Goal: Task Accomplishment & Management: Use online tool/utility

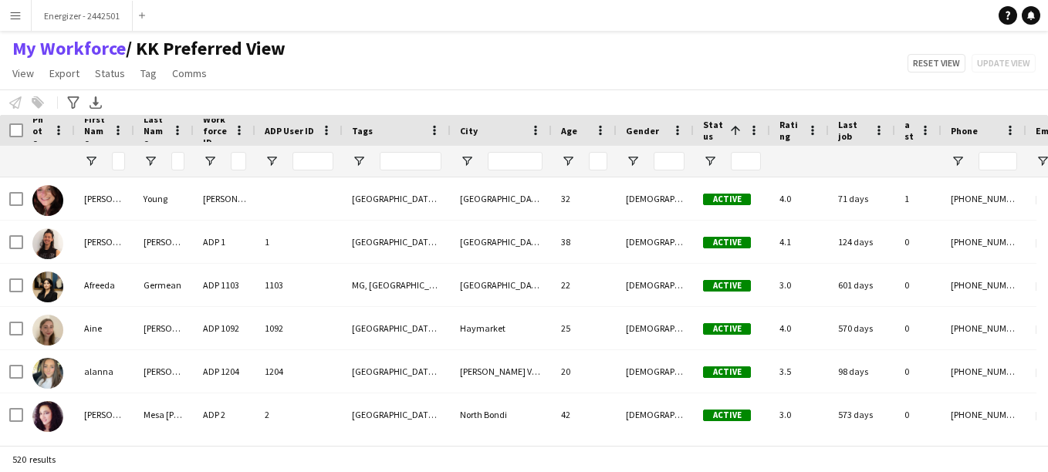
click at [15, 25] on button "Menu" at bounding box center [15, 15] width 31 height 31
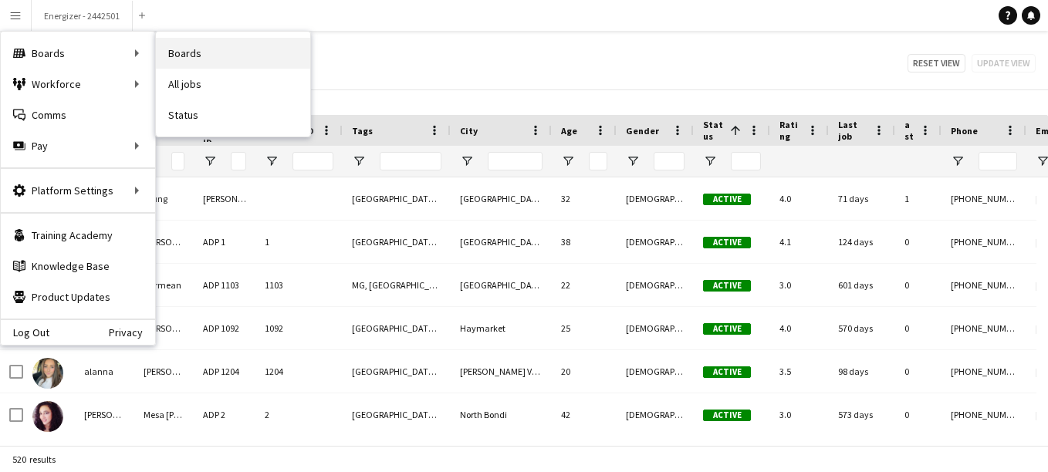
click at [191, 52] on link "Boards" at bounding box center [233, 53] width 154 height 31
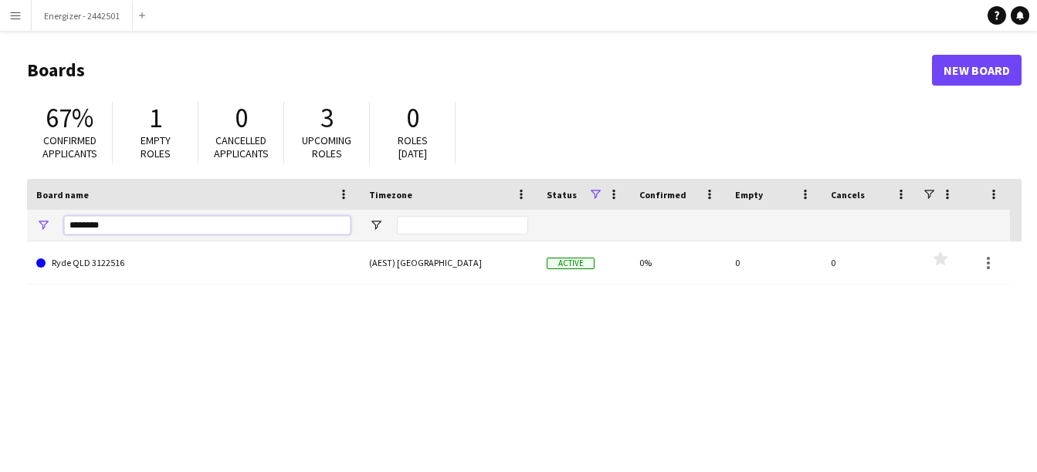
drag, startPoint x: 113, startPoint y: 222, endPoint x: 56, endPoint y: 216, distance: 56.6
drag, startPoint x: 56, startPoint y: 216, endPoint x: 511, endPoint y: 122, distance: 464.3
click at [511, 122] on div "67% Confirmed applicants 1 Empty roles 0 Cancelled applicants 3 Upcoming roles …" at bounding box center [524, 136] width 994 height 85
drag, startPoint x: 136, startPoint y: 222, endPoint x: 65, endPoint y: 225, distance: 71.1
click at [65, 225] on input "********" at bounding box center [207, 225] width 286 height 19
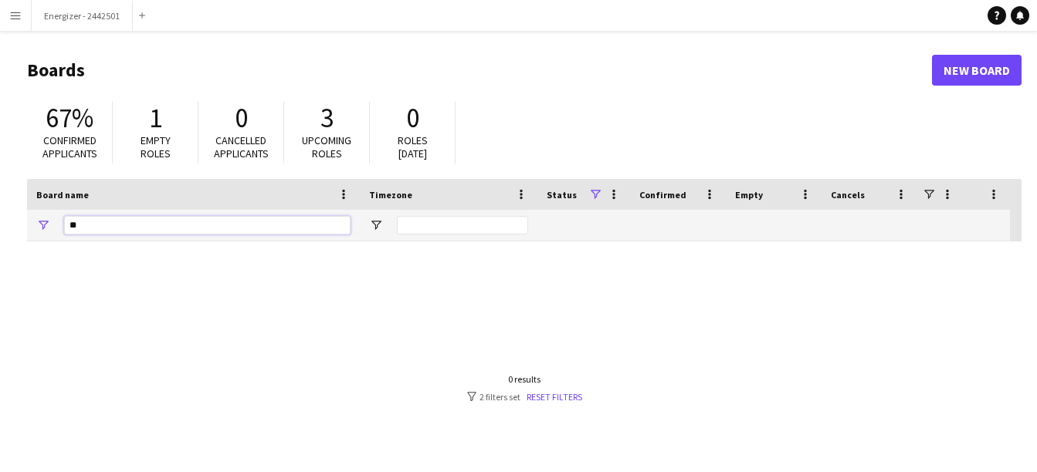
type input "*"
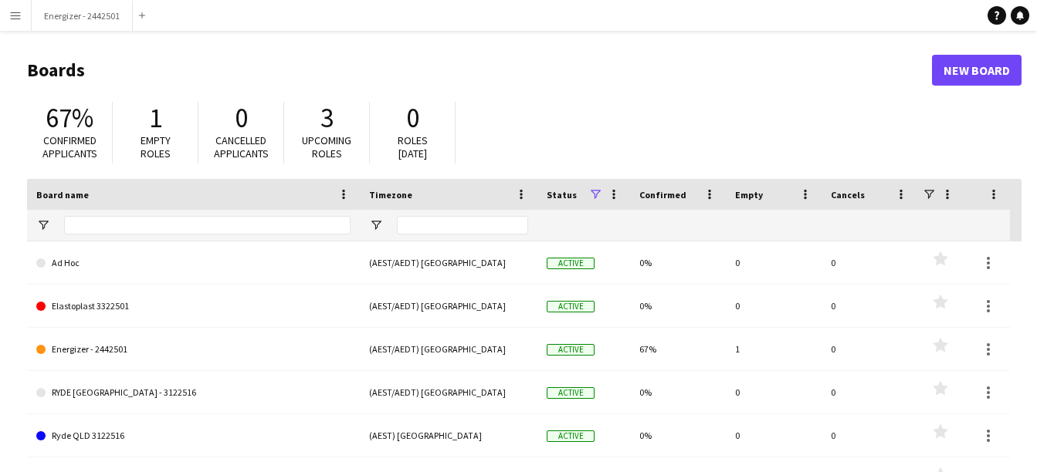
click at [597, 195] on span at bounding box center [595, 195] width 14 height 14
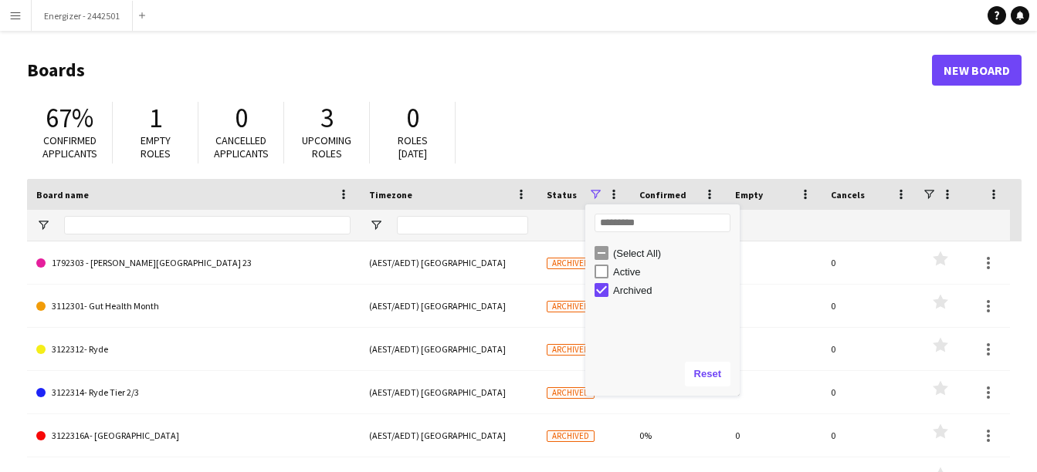
click at [260, 209] on div "Board name" at bounding box center [193, 194] width 314 height 31
click at [274, 229] on input "Board name Filter Input" at bounding box center [207, 225] width 286 height 19
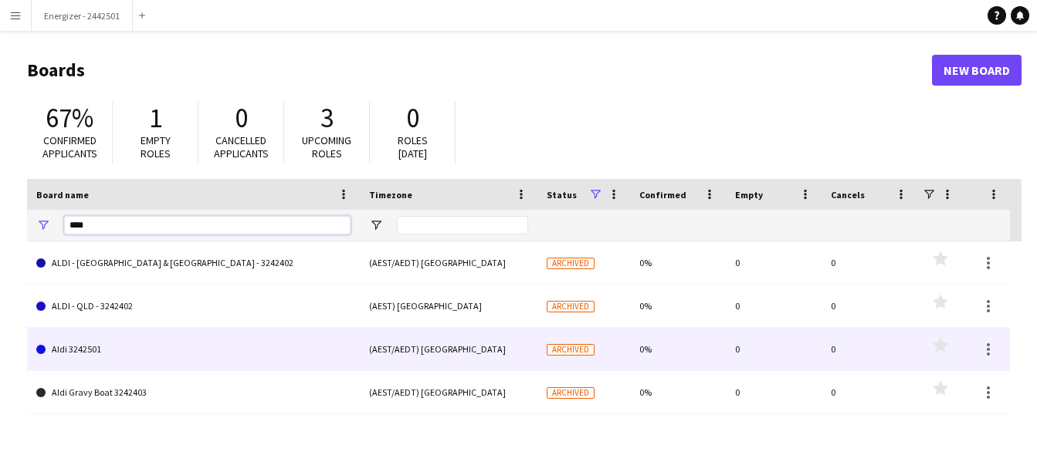
type input "****"
click at [77, 348] on link "Aldi 3242501" at bounding box center [193, 349] width 314 height 43
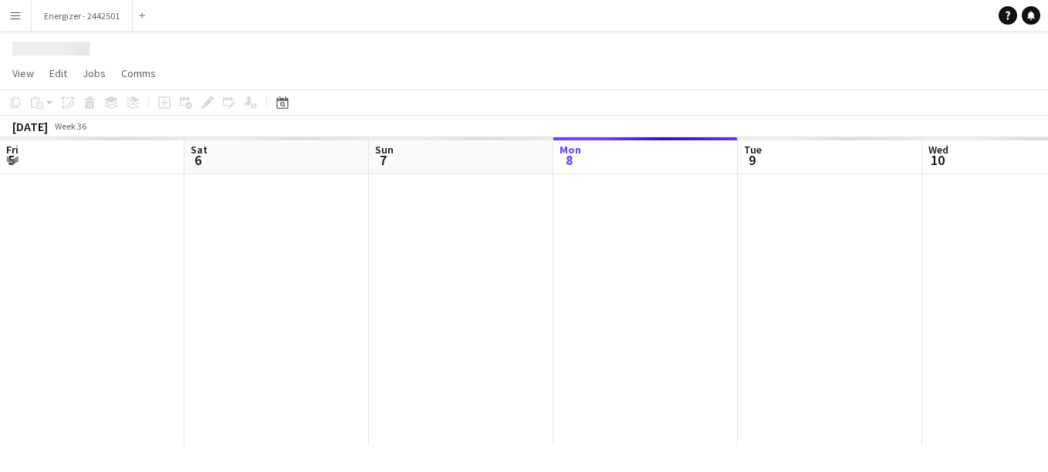
scroll to position [0, 369]
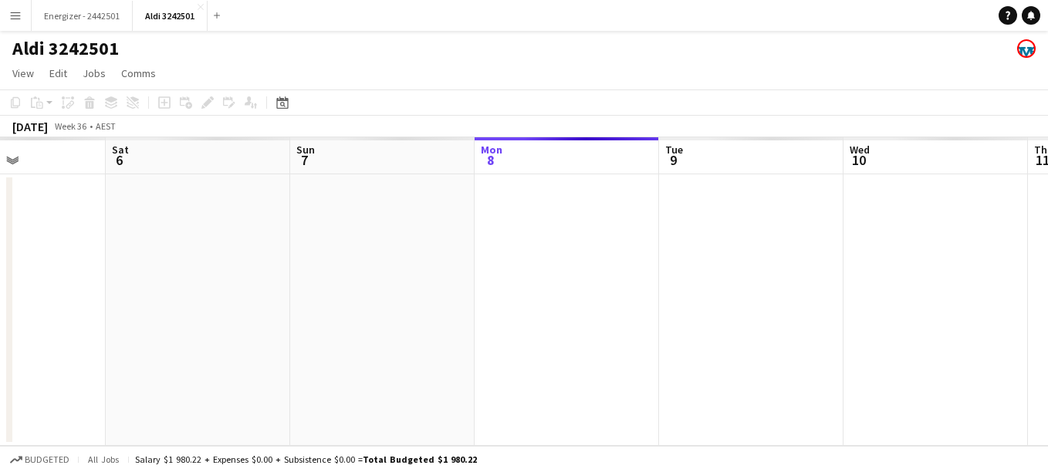
drag, startPoint x: 186, startPoint y: 344, endPoint x: 847, endPoint y: 472, distance: 672.9
click at [845, 472] on html "Menu Boards Boards Boards All jobs Status Workforce Workforce My Workforce Recr…" at bounding box center [524, 236] width 1048 height 472
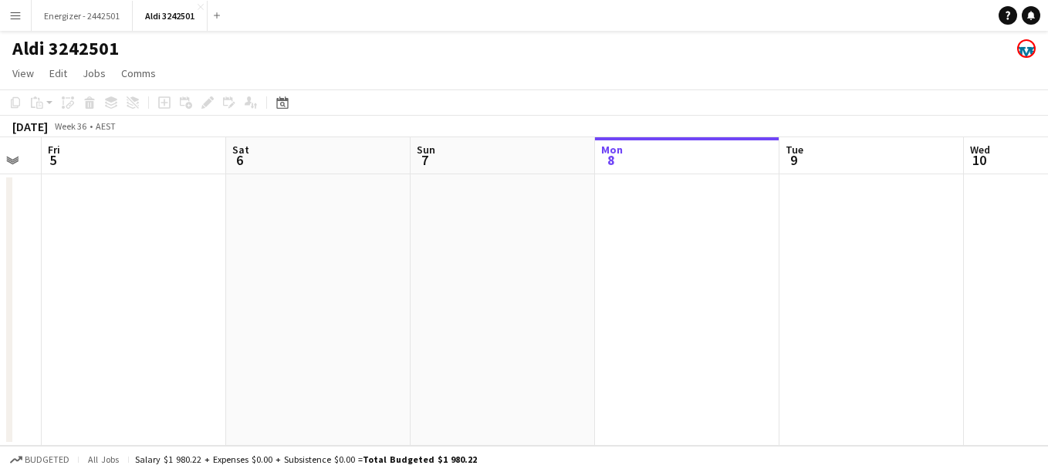
drag, startPoint x: 267, startPoint y: 366, endPoint x: 820, endPoint y: 259, distance: 563.6
click at [820, 259] on app-calendar-viewport "Tue 2 Wed 3 Thu 4 Fri 5 Sat 6 Sun 7 Mon 8 Tue 9 Wed 10 Thu 11 Fri 12" at bounding box center [524, 291] width 1048 height 309
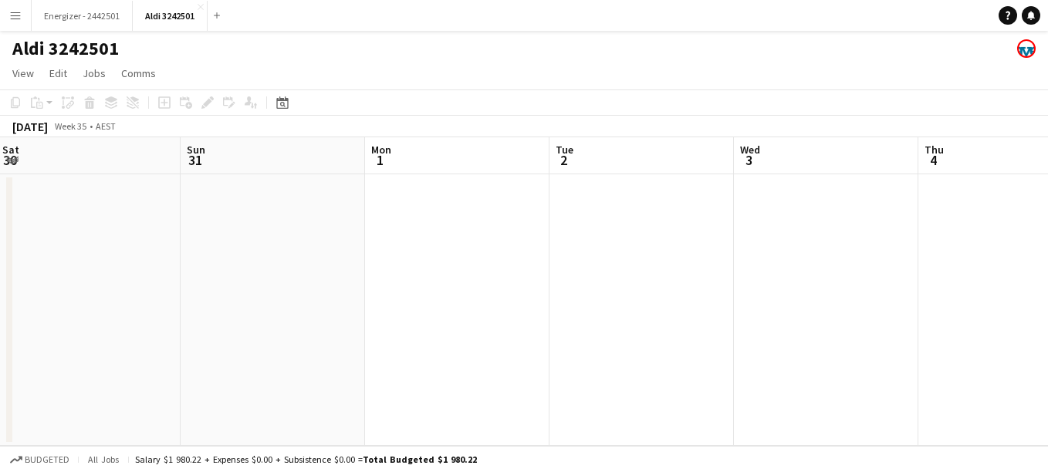
drag, startPoint x: 366, startPoint y: 255, endPoint x: 810, endPoint y: 294, distance: 445.6
click at [810, 294] on app-calendar-viewport "Thu 28 Fri 29 Sat 30 Sun 31 Mon 1 Tue 2 Wed 3 Thu 4 Fri 5 Sat 6 Sun 7" at bounding box center [524, 291] width 1048 height 309
drag, startPoint x: 292, startPoint y: 280, endPoint x: 607, endPoint y: 225, distance: 320.5
click at [607, 225] on app-calendar-viewport "Wed 27 Thu 28 Fri 29 Sat 30 Sun 31 Mon 1 Tue 2 Wed 3 Thu 4 Fri 5 Sat 6" at bounding box center [524, 291] width 1048 height 309
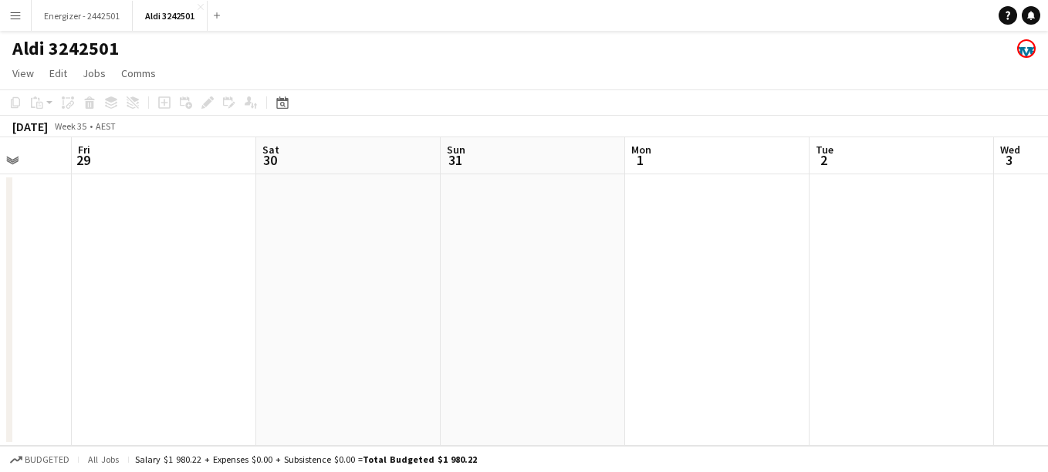
drag, startPoint x: 170, startPoint y: 262, endPoint x: 676, endPoint y: 319, distance: 509.5
click at [676, 319] on app-calendar-viewport "Tue 26 Wed 27 Thu 28 Fri 29 Sat 30 Sun 31 Mon 1 Tue 2 Wed 3 Thu 4 Fri 5" at bounding box center [524, 291] width 1048 height 309
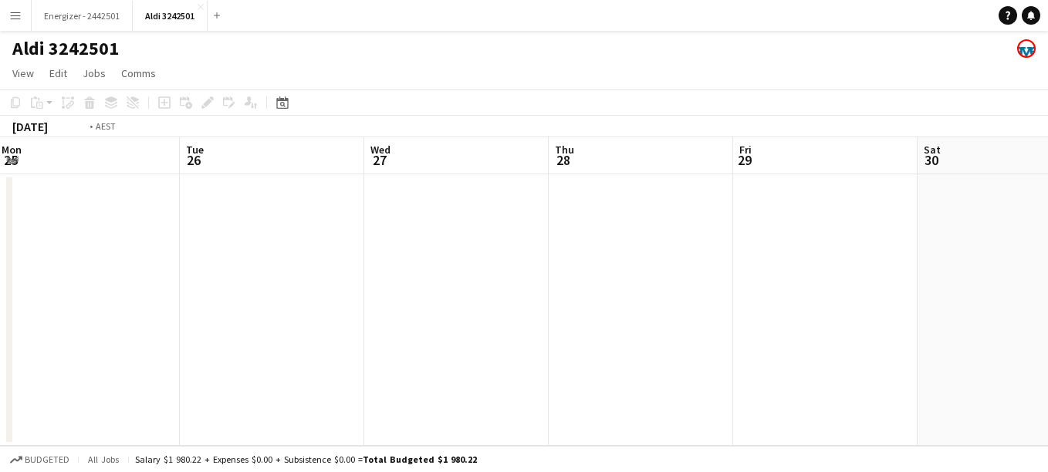
drag, startPoint x: 316, startPoint y: 278, endPoint x: 791, endPoint y: 293, distance: 474.9
click at [791, 293] on app-calendar-viewport "Sat 23 Sun 24 Mon 25 Tue 26 Wed 27 Thu 28 Fri 29 Sat 30 Sun 31 Mon 1 Tue 2" at bounding box center [524, 291] width 1048 height 309
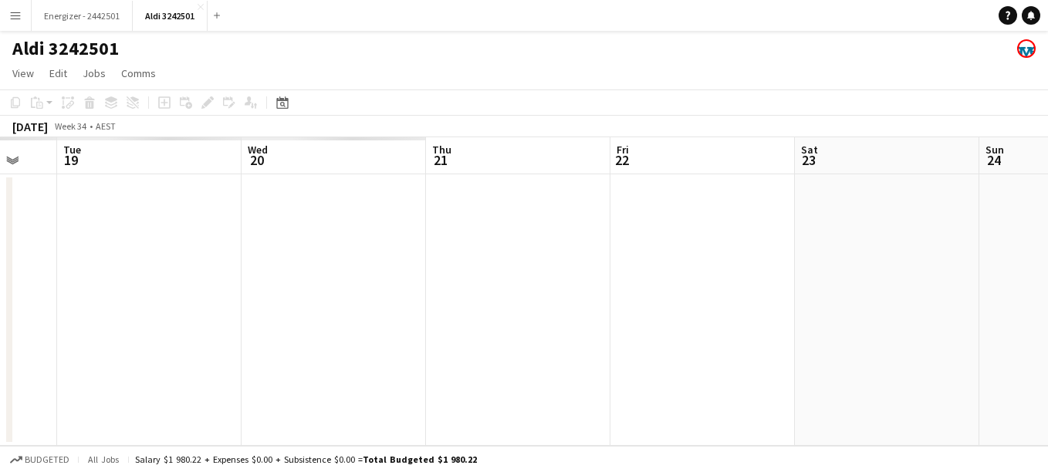
drag, startPoint x: 194, startPoint y: 230, endPoint x: 820, endPoint y: 367, distance: 641.6
click at [820, 367] on app-calendar-viewport "Sun 17 Mon 18 Tue 19 Wed 20 Thu 21 Fri 22 Sat 23 Sun 24 Mon 25 Tue 26 Wed 27" at bounding box center [524, 291] width 1048 height 309
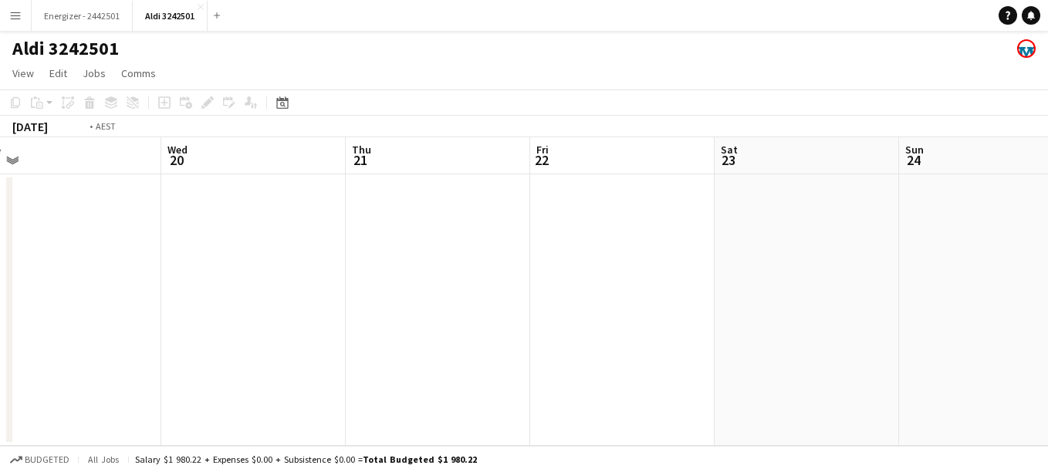
drag, startPoint x: 301, startPoint y: 333, endPoint x: 781, endPoint y: 329, distance: 480.1
click at [781, 329] on app-calendar-viewport "Sun 17 Mon 18 Tue 19 Wed 20 Thu 21 Fri 22 Sat 23 Sun 24 Mon 25 Tue 26 Wed 27" at bounding box center [524, 291] width 1048 height 309
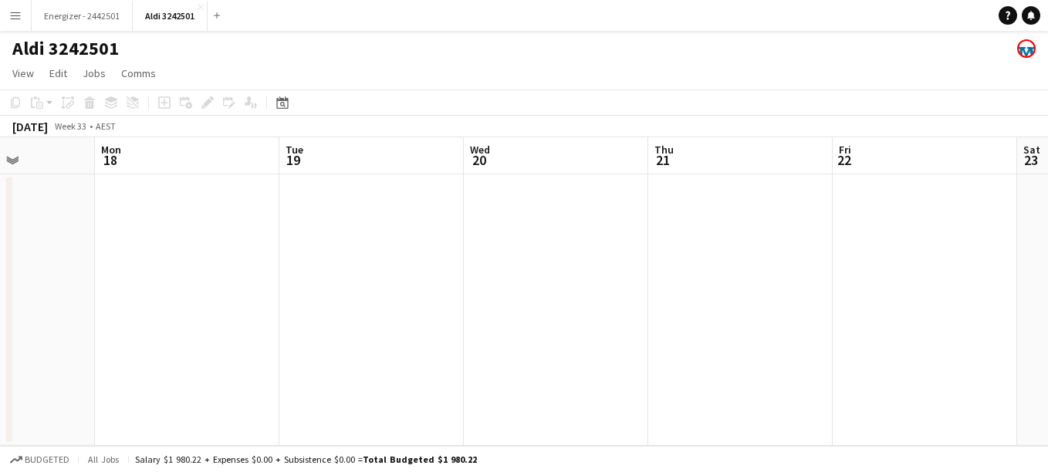
drag, startPoint x: 234, startPoint y: 293, endPoint x: 582, endPoint y: 248, distance: 351.1
click at [581, 248] on app-calendar-viewport "Fri 15 Sat 16 Sun 17 Mon 18 Tue 19 Wed 20 Thu 21 Fri 22 Sat 23 Sun 24 Mon 25" at bounding box center [524, 291] width 1048 height 309
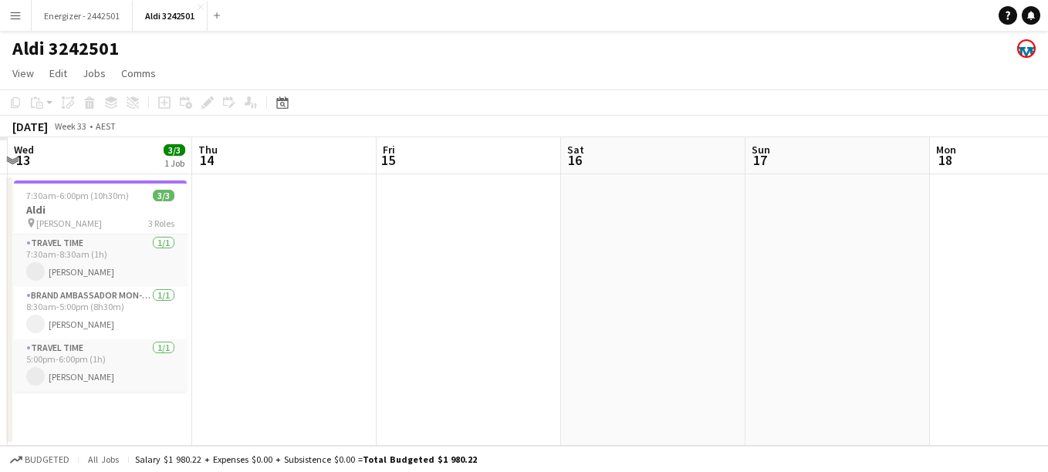
drag, startPoint x: 166, startPoint y: 197, endPoint x: 563, endPoint y: 292, distance: 408.7
click at [563, 292] on app-calendar-viewport "Mon 11 Tue 12 Wed 13 3/3 1 Job Thu 14 Fri 15 Sat 16 Sun 17 Mon 18 Tue 19 Wed 20…" at bounding box center [524, 291] width 1048 height 309
drag, startPoint x: 483, startPoint y: 459, endPoint x: 370, endPoint y: 448, distance: 114.0
click at [370, 448] on div "Budgeted All jobs Salary $1 980.22 + Expenses $0.00 + Subsistence $0.00 = Total…" at bounding box center [524, 459] width 1048 height 26
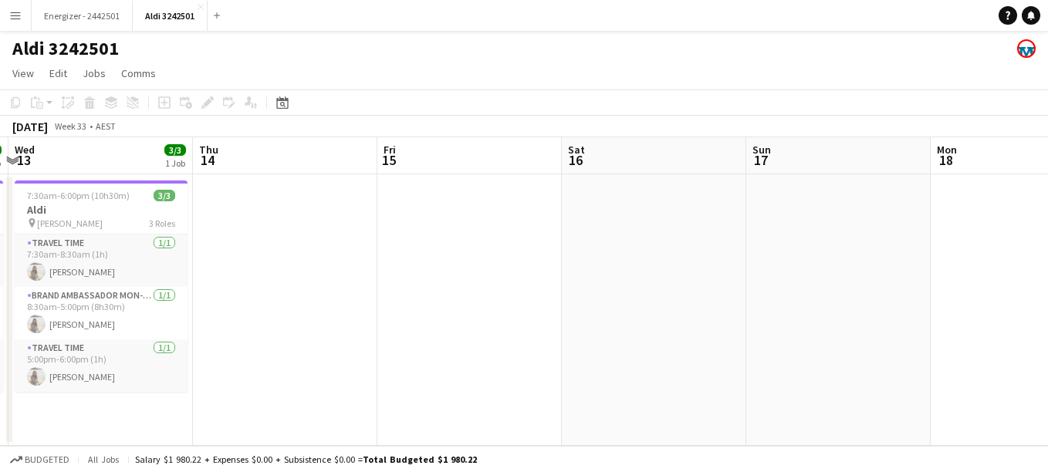
copy span "Total Budgeted $1 980.22"
click at [201, 8] on app-icon "Close" at bounding box center [201, 7] width 6 height 6
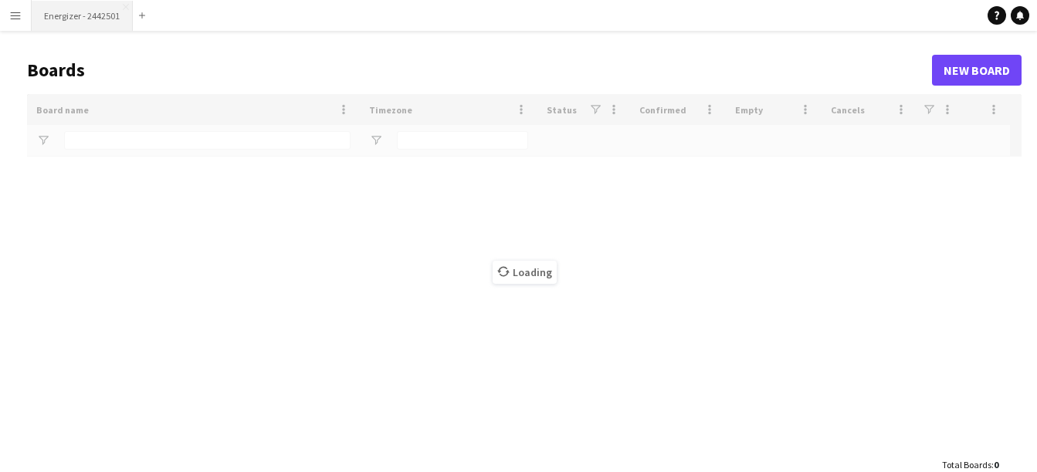
type input "****"
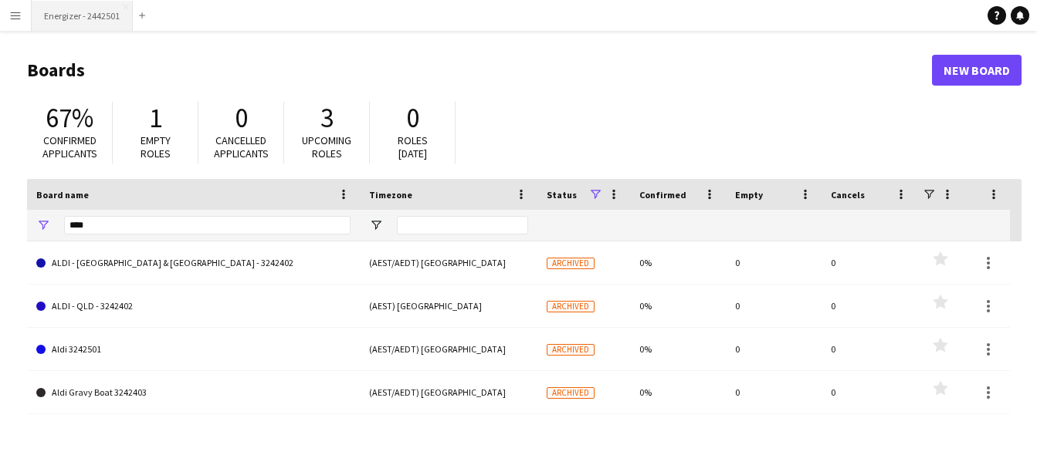
drag, startPoint x: 90, startPoint y: 12, endPoint x: 77, endPoint y: 13, distance: 12.4
click at [77, 13] on button "Energizer - 2442501 Close" at bounding box center [82, 16] width 101 height 30
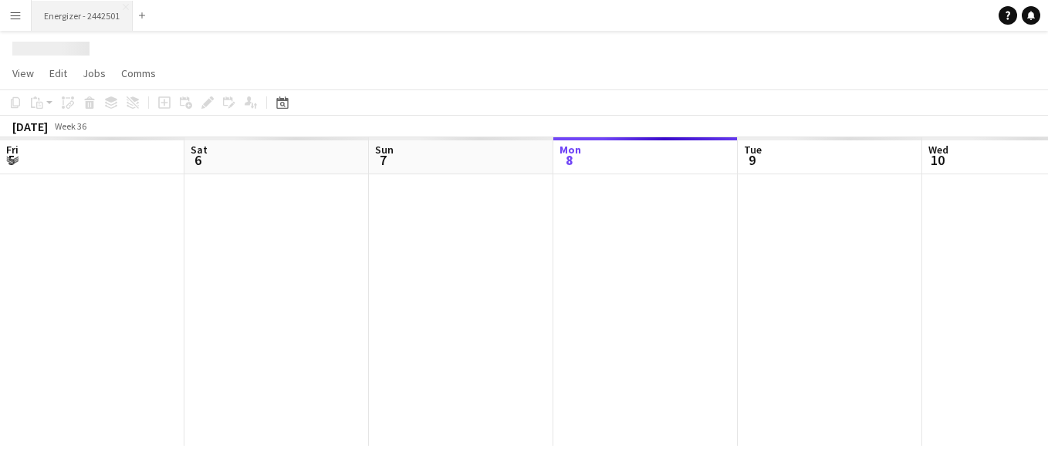
scroll to position [0, 369]
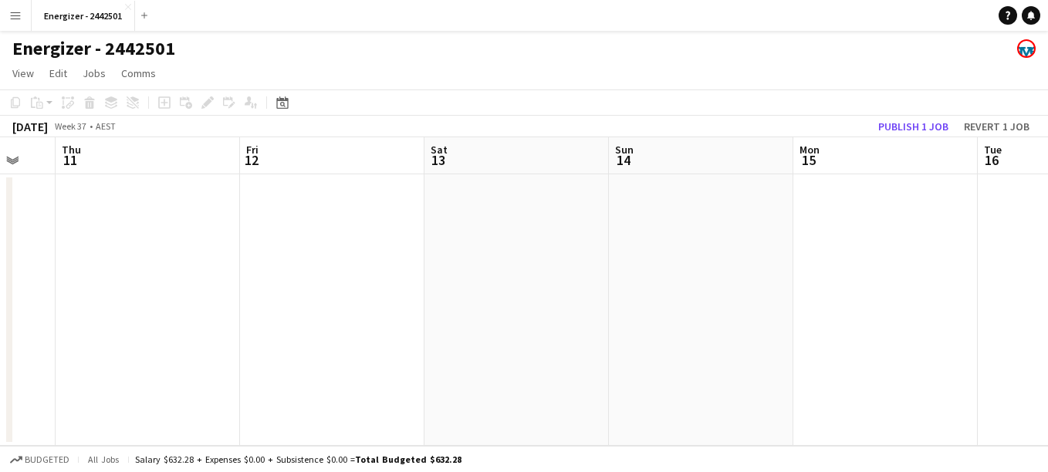
drag, startPoint x: 903, startPoint y: 360, endPoint x: 222, endPoint y: 297, distance: 684.5
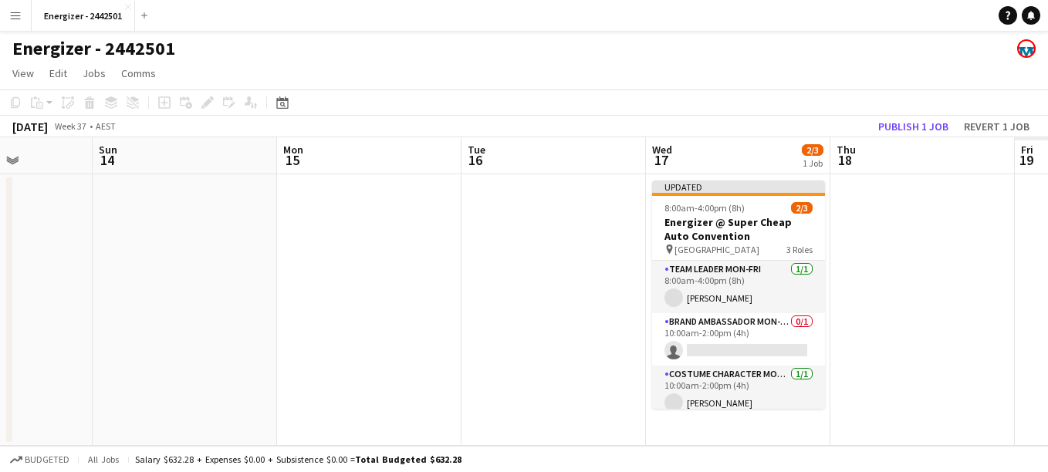
scroll to position [0, 594]
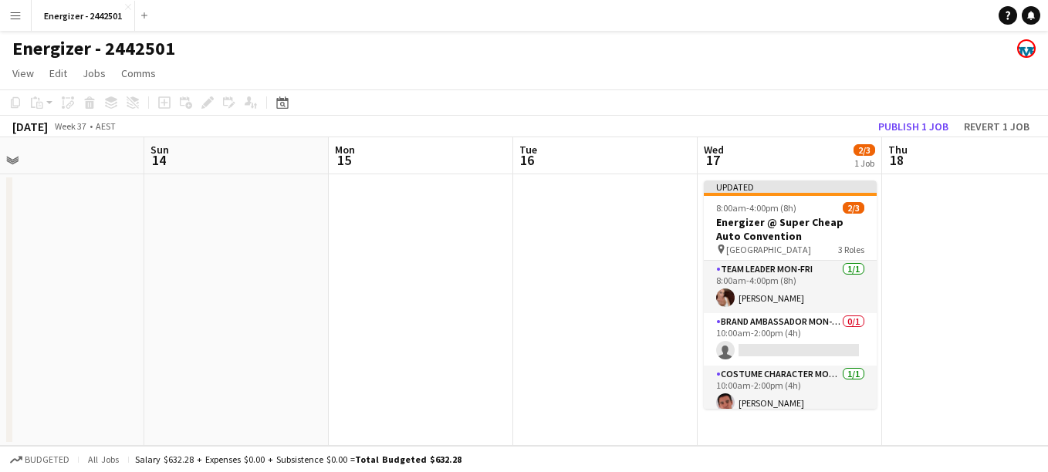
drag, startPoint x: 222, startPoint y: 297, endPoint x: 166, endPoint y: 198, distance: 114.0
click at [166, 198] on app-calendar-viewport "Wed 10 Thu 11 Fri 12 Sat 13 Sun 14 Mon 15 Tue 16 Wed 17 2/3 1 Job Thu 18 Fri 19…" at bounding box center [524, 291] width 1048 height 309
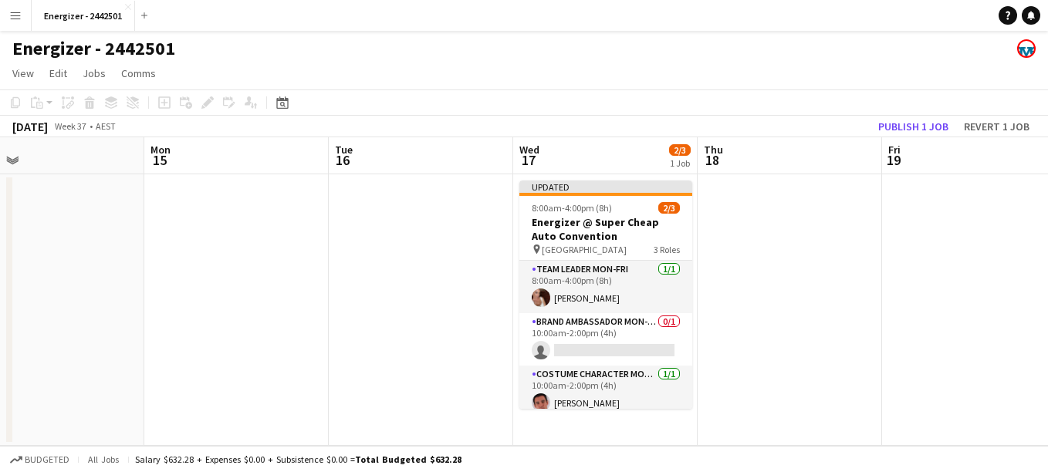
drag, startPoint x: 789, startPoint y: 259, endPoint x: 757, endPoint y: 259, distance: 31.6
drag, startPoint x: 757, startPoint y: 259, endPoint x: 874, endPoint y: 91, distance: 204.5
click at [874, 91] on app-toolbar "Copy Paste Paste Ctrl+V Paste with crew Ctrl+Shift+V Paste linked Job [GEOGRAPH…" at bounding box center [524, 103] width 1048 height 26
click at [900, 122] on button "Publish 1 job" at bounding box center [913, 127] width 83 height 20
